Goal: Transaction & Acquisition: Download file/media

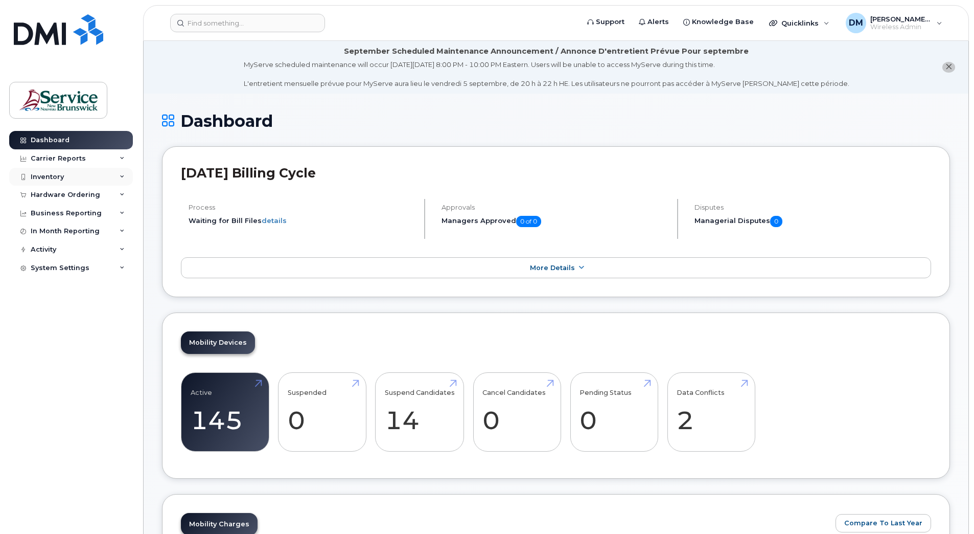
click at [132, 177] on div "Inventory" at bounding box center [71, 177] width 124 height 18
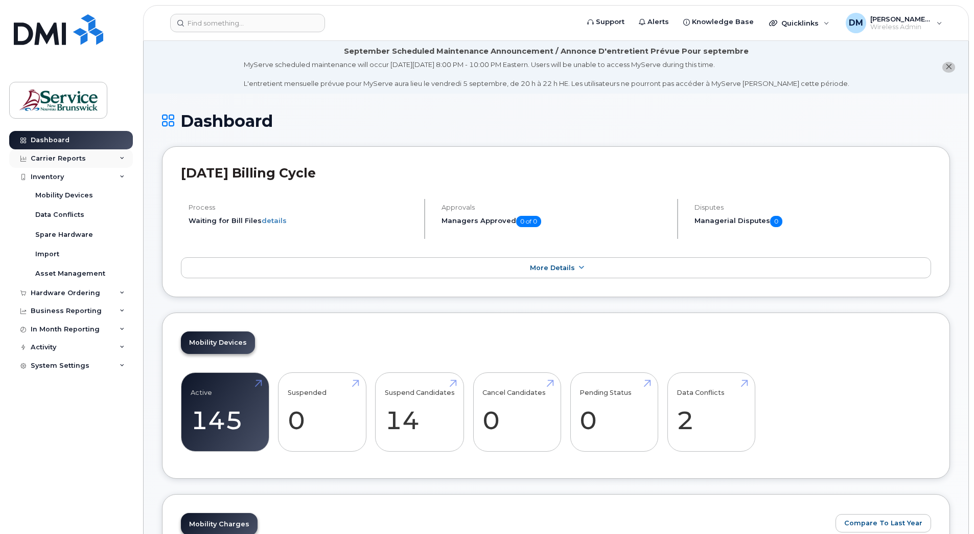
click at [119, 157] on div "Carrier Reports" at bounding box center [71, 158] width 124 height 18
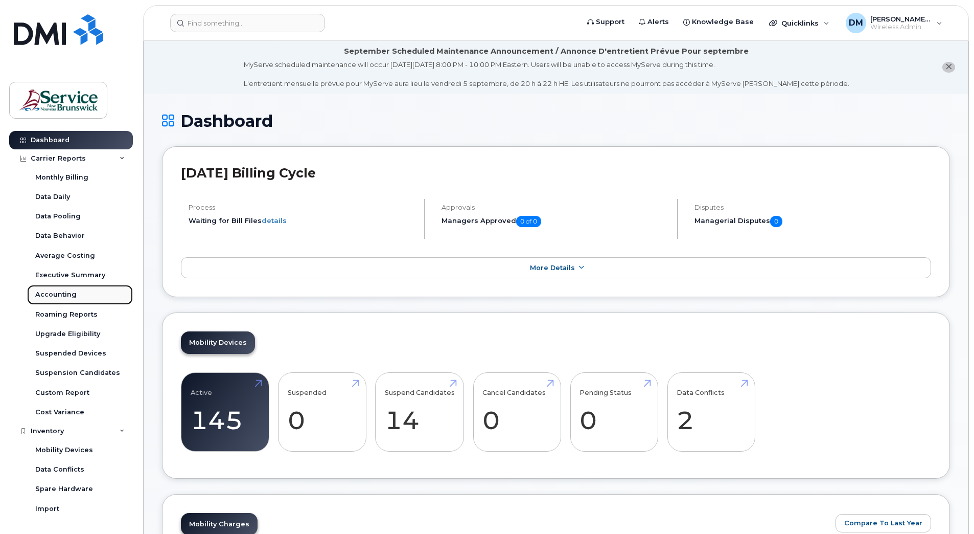
click at [51, 294] on div "Accounting" at bounding box center [55, 294] width 41 height 9
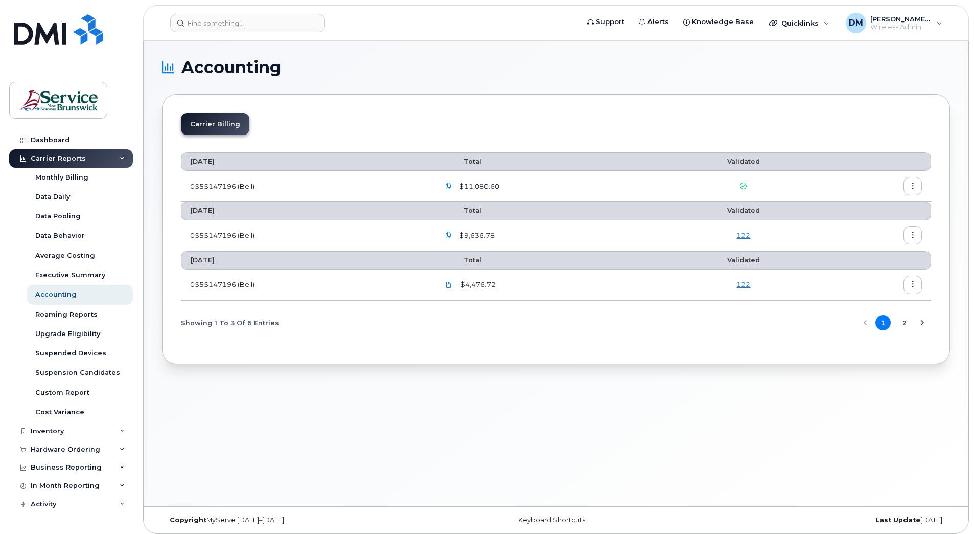
click at [452, 236] on icon "button" at bounding box center [448, 235] width 7 height 7
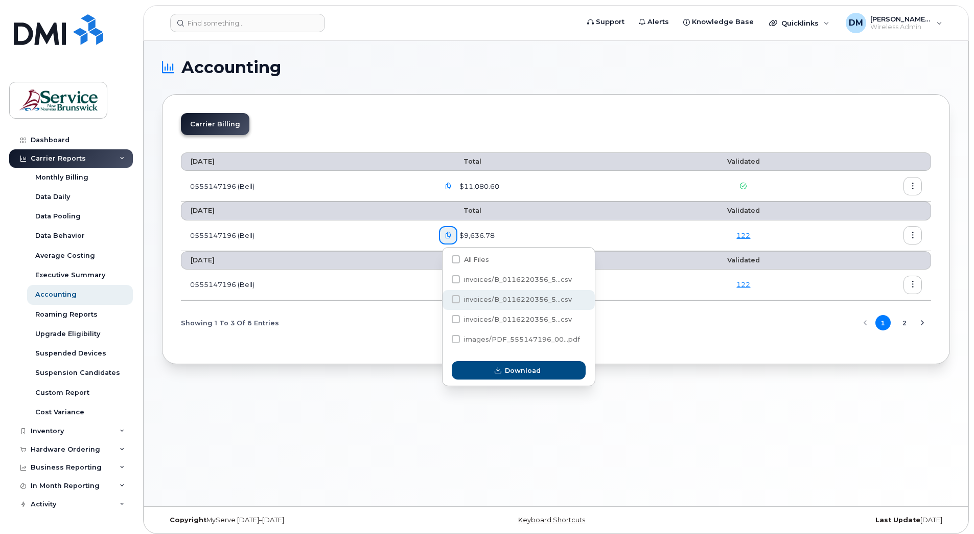
click at [455, 302] on span at bounding box center [456, 299] width 8 height 8
click at [445, 302] on input "invoices/B_0116220356_5...csv" at bounding box center [442, 299] width 5 height 5
checkbox input "true"
click at [518, 369] on span "Download" at bounding box center [523, 370] width 36 height 10
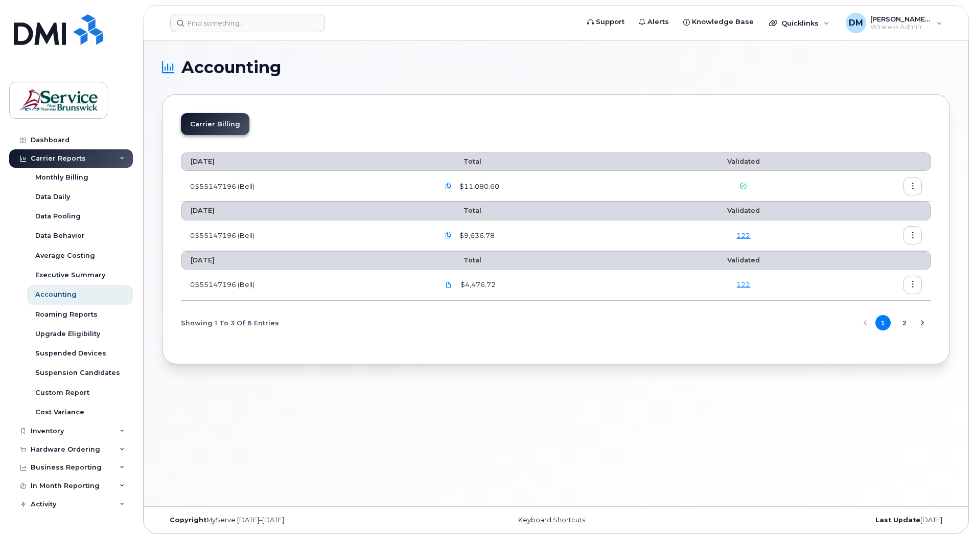
click at [905, 329] on button "2" at bounding box center [904, 322] width 15 height 15
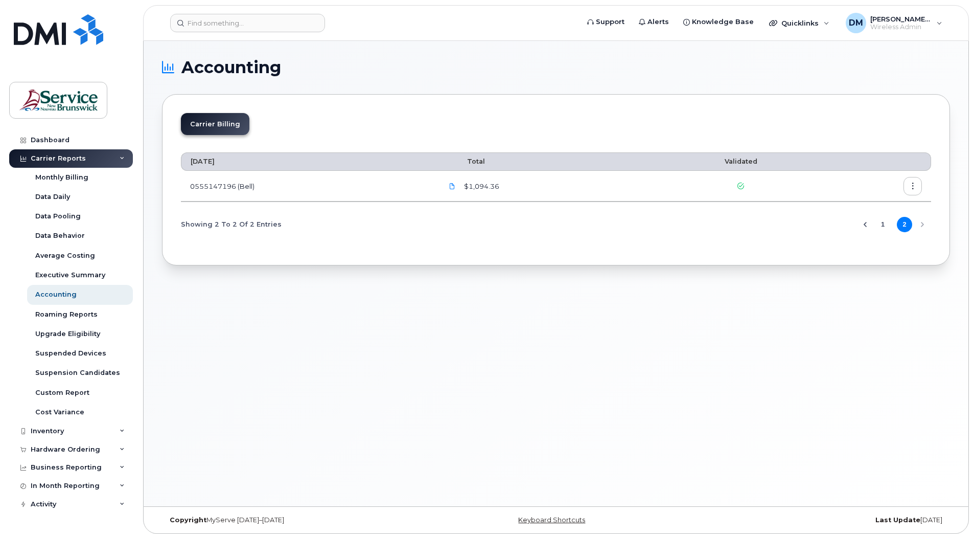
click at [864, 224] on icon "Previous Page" at bounding box center [865, 224] width 8 height 8
